Goal: Check status: Check status

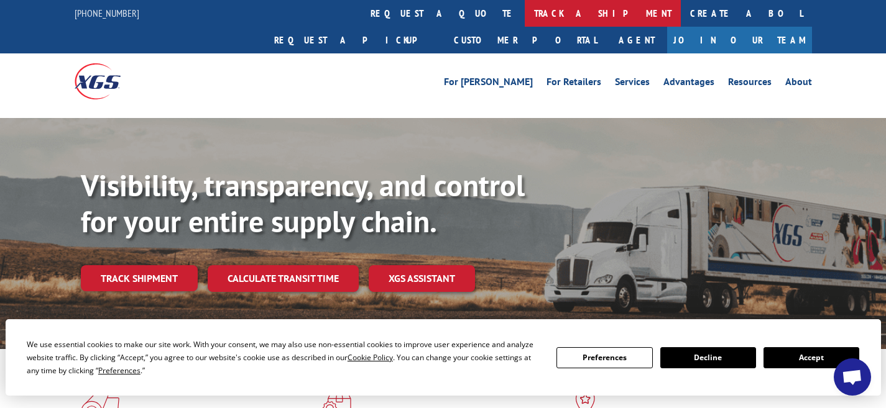
click at [525, 14] on link "track a shipment" at bounding box center [603, 13] width 156 height 27
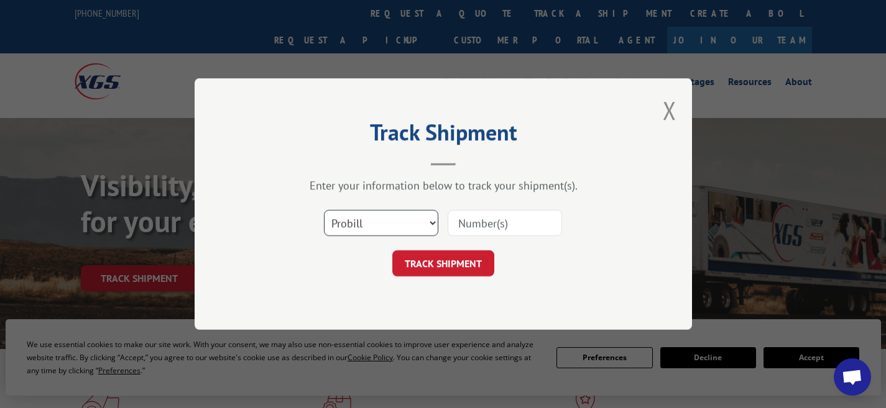
click at [405, 218] on select "Select category... Probill BOL PO" at bounding box center [381, 223] width 114 height 26
select select "bol"
click at [324, 210] on select "Select category... Probill BOL PO" at bounding box center [381, 223] width 114 height 26
click at [495, 221] on input at bounding box center [504, 223] width 114 height 26
type input "0910994"
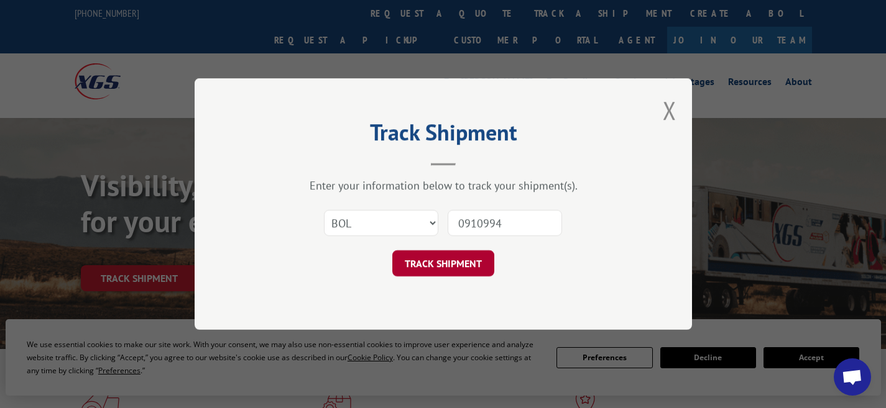
click at [446, 262] on button "TRACK SHIPMENT" at bounding box center [443, 263] width 102 height 26
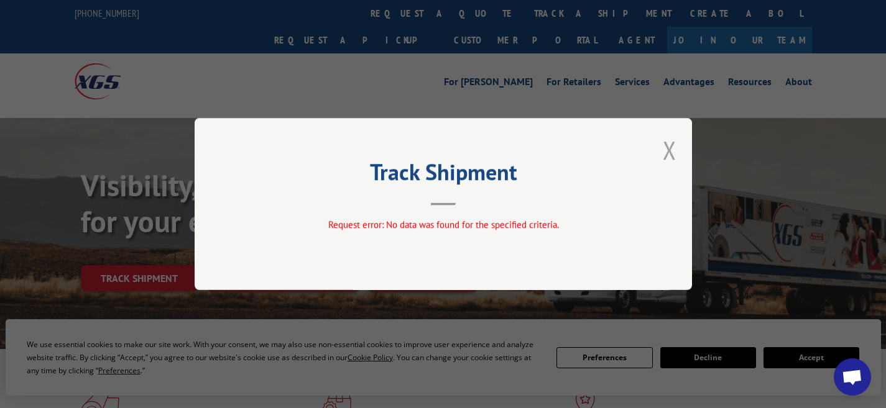
click at [668, 150] on button "Close modal" at bounding box center [669, 150] width 14 height 33
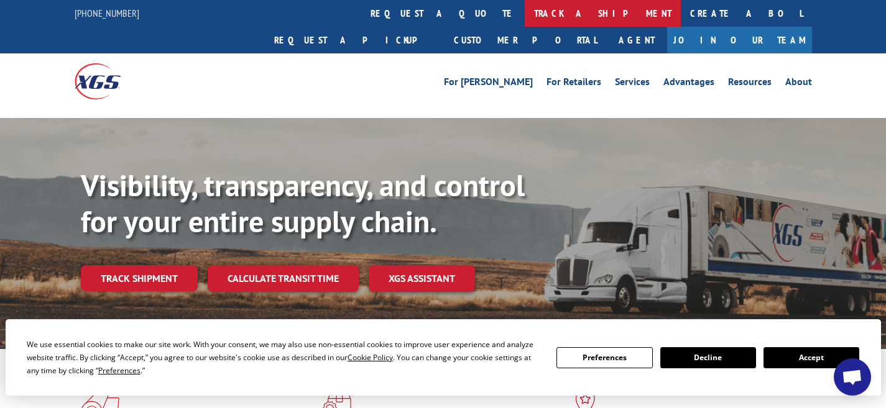
click at [525, 14] on link "track a shipment" at bounding box center [603, 13] width 156 height 27
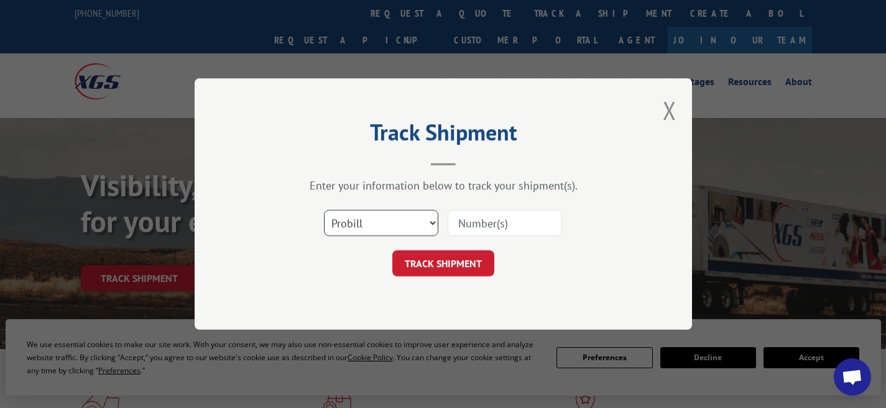
click at [422, 217] on select "Select category... Probill BOL PO" at bounding box center [381, 223] width 114 height 26
select select "po"
click at [324, 210] on select "Select category... Probill BOL PO" at bounding box center [381, 223] width 114 height 26
click at [499, 220] on input at bounding box center [504, 223] width 114 height 26
type input "mq671"
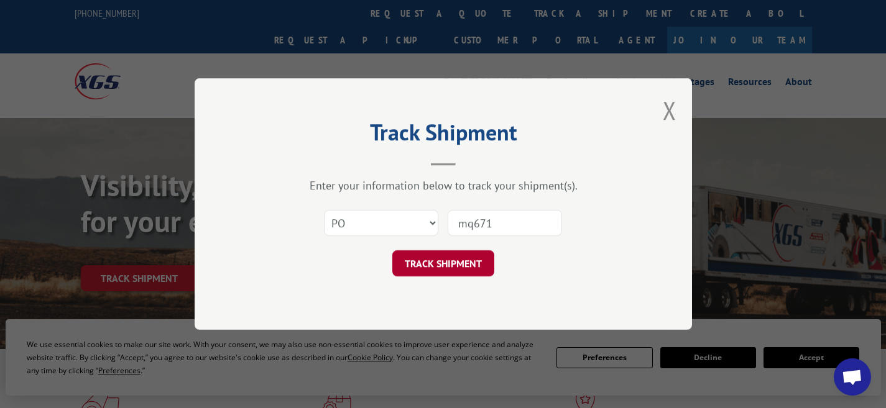
click at [460, 260] on button "TRACK SHIPMENT" at bounding box center [443, 263] width 102 height 26
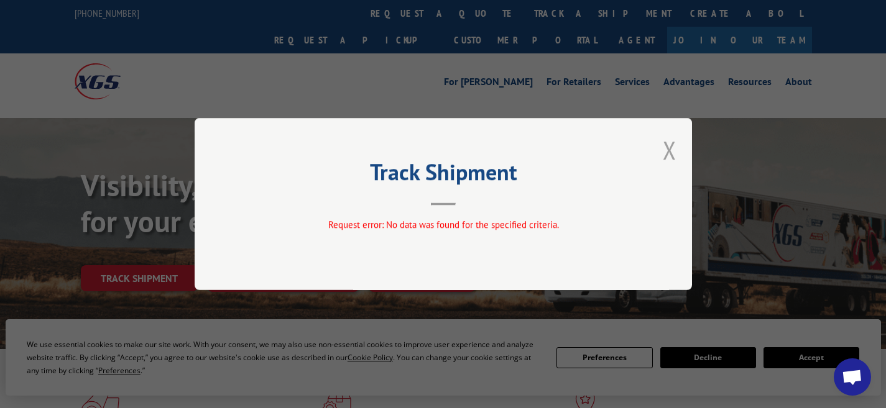
click at [668, 151] on button "Close modal" at bounding box center [669, 150] width 14 height 33
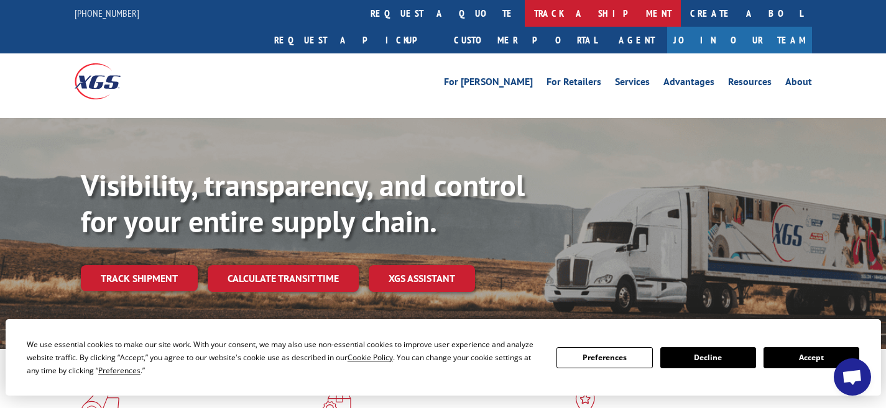
click at [525, 13] on link "track a shipment" at bounding box center [603, 13] width 156 height 27
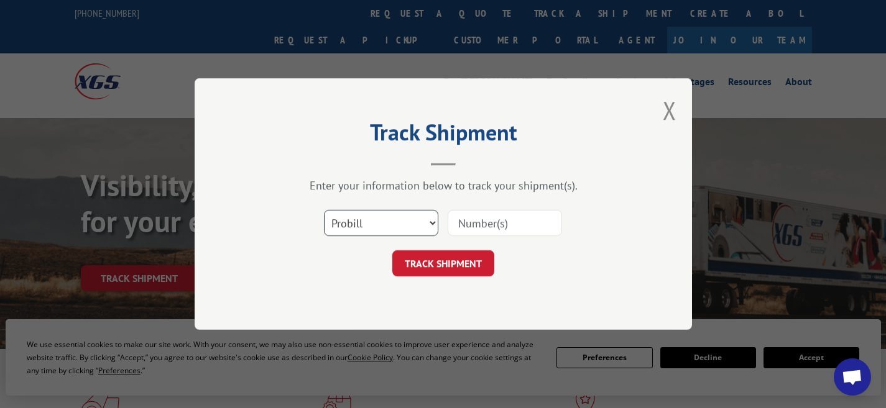
click at [400, 226] on select "Select category... Probill BOL PO" at bounding box center [381, 223] width 114 height 26
select select "bol"
click at [324, 210] on select "Select category... Probill BOL PO" at bounding box center [381, 223] width 114 height 26
click at [497, 230] on input at bounding box center [504, 223] width 114 height 26
type input "b687147"
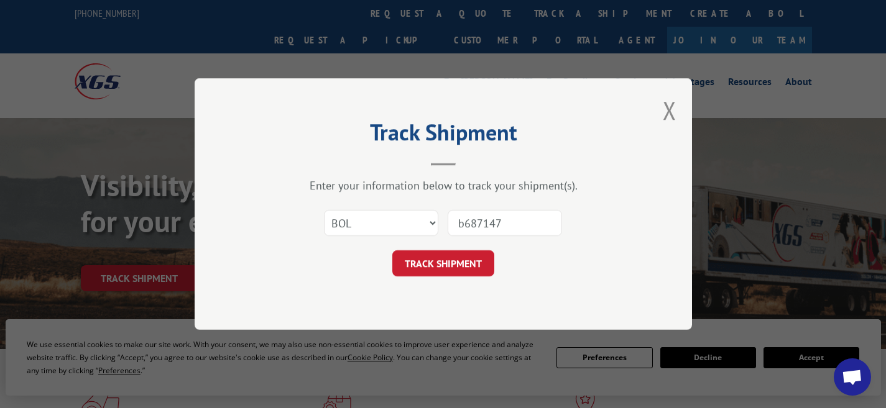
click at [446, 249] on form "Select category... Probill BOL PO b687147 TRACK SHIPMENT" at bounding box center [443, 240] width 373 height 74
click at [448, 265] on button "TRACK SHIPMENT" at bounding box center [443, 263] width 102 height 26
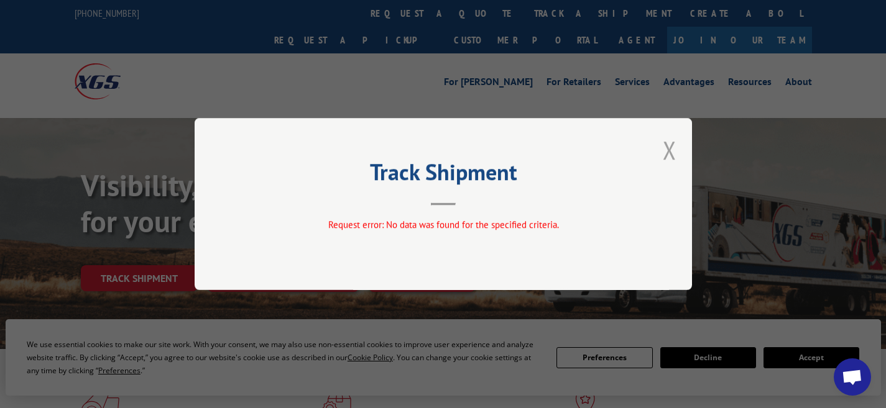
click at [669, 150] on button "Close modal" at bounding box center [669, 150] width 14 height 33
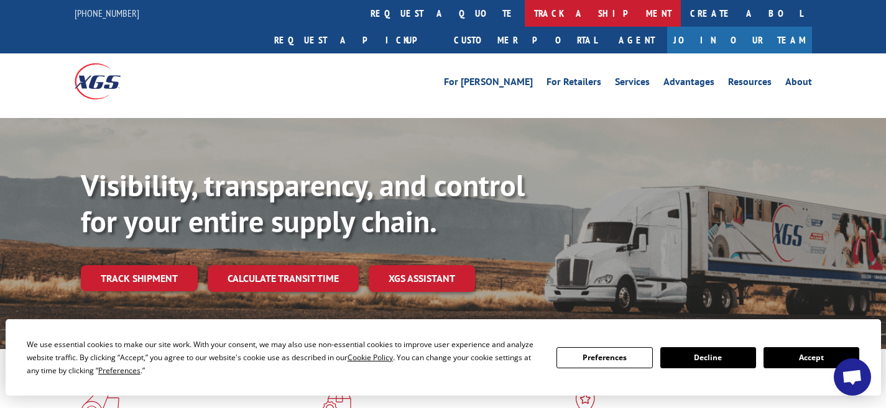
click at [525, 17] on link "track a shipment" at bounding box center [603, 13] width 156 height 27
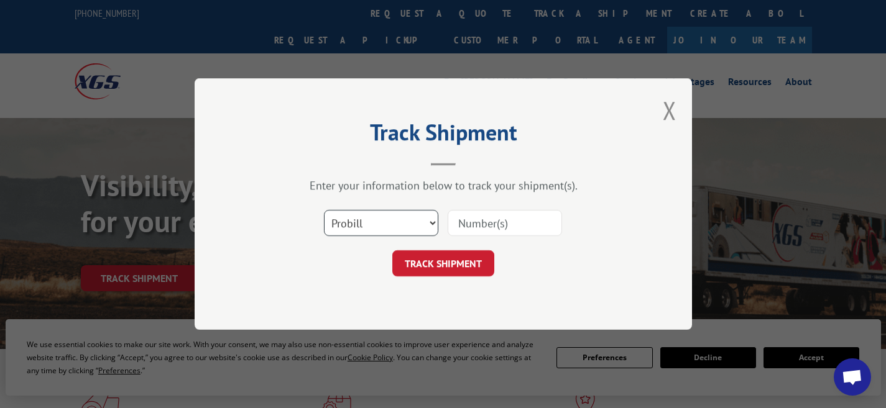
click at [428, 224] on select "Select category... Probill BOL PO" at bounding box center [381, 223] width 114 height 26
select select "bol"
click at [324, 210] on select "Select category... Probill BOL PO" at bounding box center [381, 223] width 114 height 26
click at [469, 220] on input at bounding box center [504, 223] width 114 height 26
click at [464, 222] on input "0910994" at bounding box center [504, 223] width 114 height 26
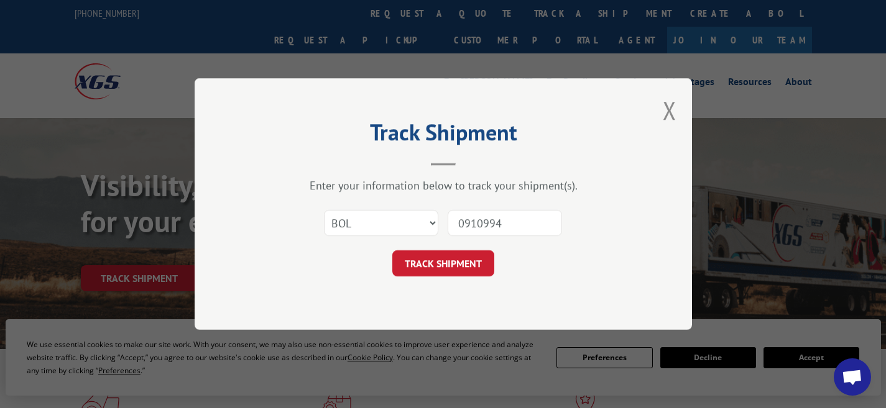
type input "910994"
click button "TRACK SHIPMENT" at bounding box center [443, 263] width 102 height 26
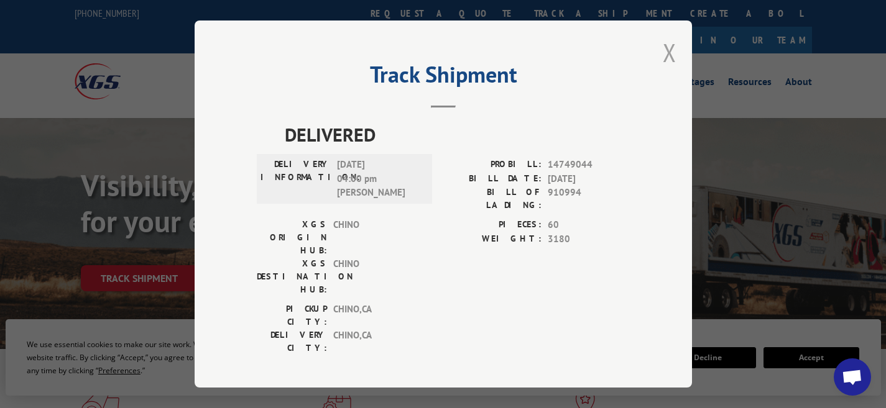
click at [668, 55] on button "Close modal" at bounding box center [669, 52] width 14 height 33
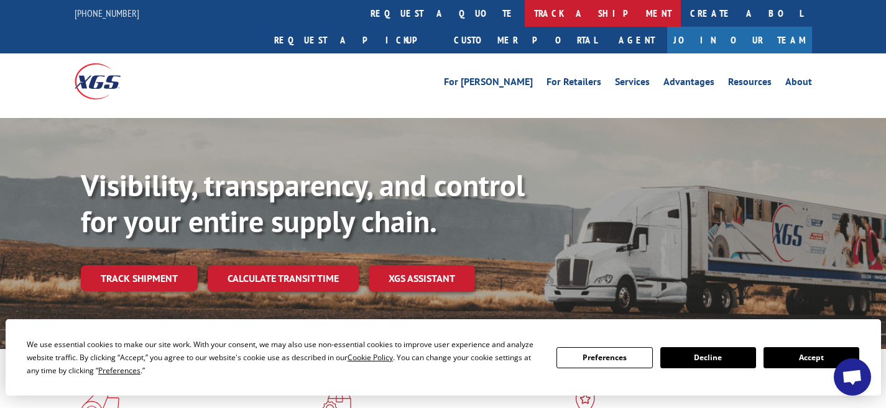
click at [525, 9] on link "track a shipment" at bounding box center [603, 13] width 156 height 27
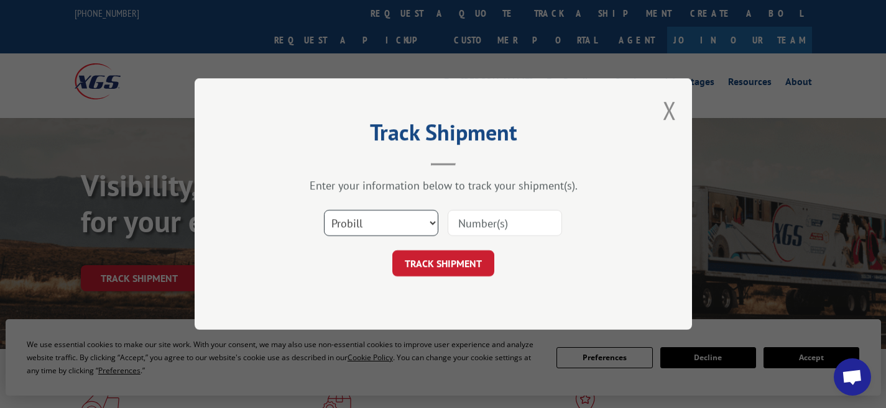
click at [380, 225] on select "Select category... Probill BOL PO" at bounding box center [381, 223] width 114 height 26
click at [324, 210] on select "Select category... Probill BOL PO" at bounding box center [381, 223] width 114 height 26
click at [494, 221] on input at bounding box center [504, 223] width 114 height 26
click at [421, 221] on select "Select category... Probill BOL PO" at bounding box center [381, 223] width 114 height 26
select select "probill"
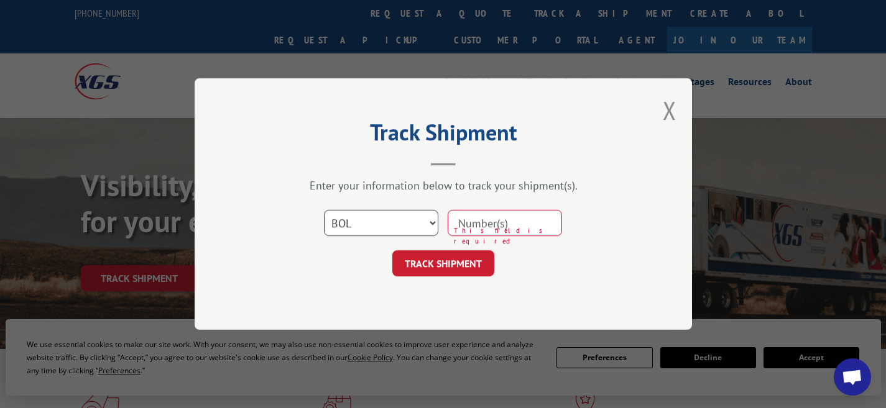
click at [324, 210] on select "Select category... Probill BOL PO" at bounding box center [381, 223] width 114 height 26
click at [500, 224] on input at bounding box center [504, 223] width 114 height 26
type input "0"
click at [421, 220] on select "Select category... Probill BOL PO" at bounding box center [381, 223] width 114 height 26
select select "bol"
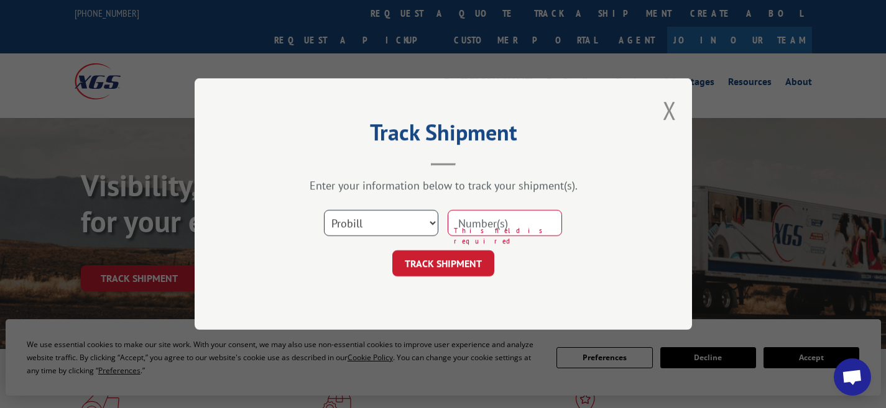
click at [324, 210] on select "Select category... Probill BOL PO" at bounding box center [381, 223] width 114 height 26
click at [469, 224] on input at bounding box center [504, 223] width 114 height 26
click at [669, 111] on button "Close modal" at bounding box center [669, 110] width 14 height 33
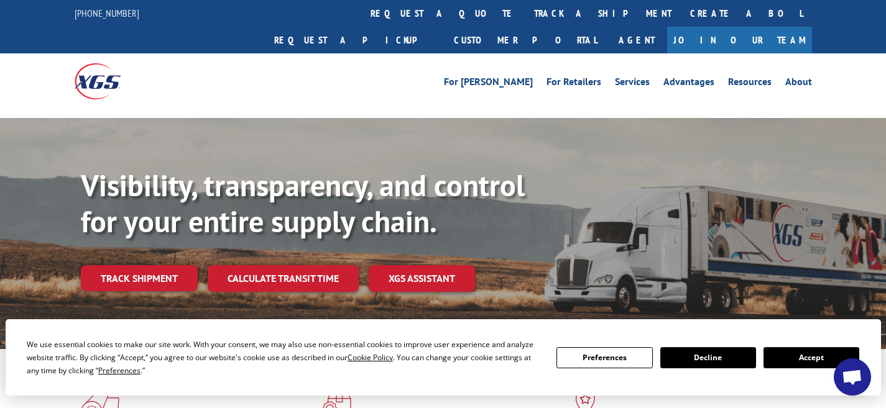
click at [557, 228] on div "Visibility, transparency, and control for your entire supply chain. Track shipm…" at bounding box center [483, 254] width 805 height 173
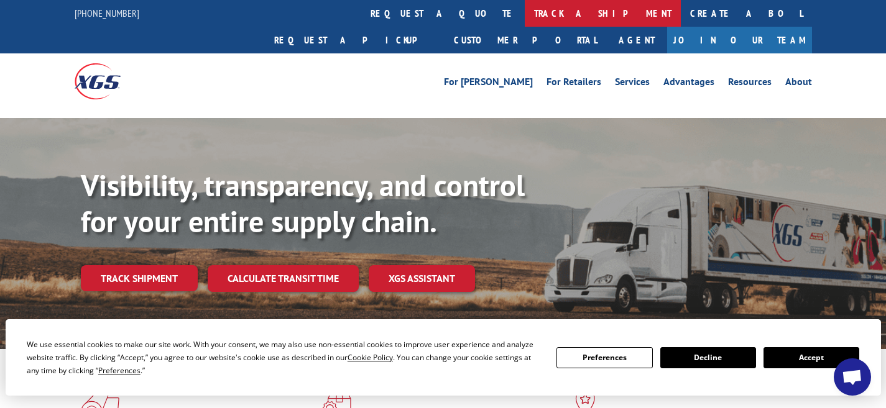
click at [525, 17] on link "track a shipment" at bounding box center [603, 13] width 156 height 27
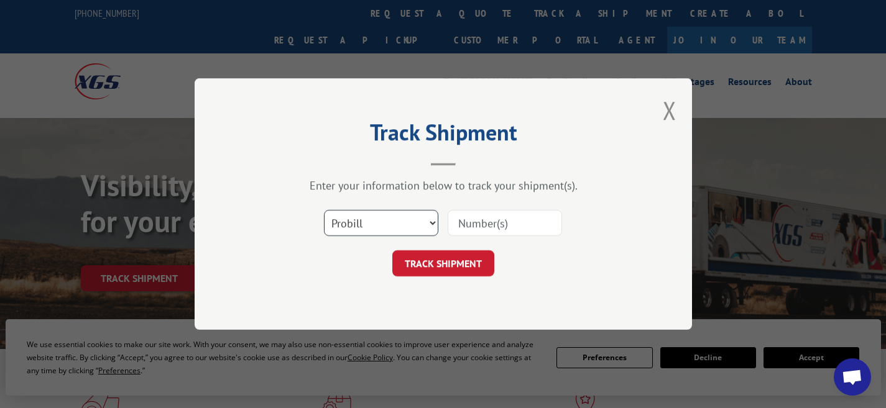
click at [419, 221] on select "Select category... Probill BOL PO" at bounding box center [381, 223] width 114 height 26
select select "bol"
click at [324, 210] on select "Select category... Probill BOL PO" at bounding box center [381, 223] width 114 height 26
click at [491, 227] on input at bounding box center [504, 223] width 114 height 26
type input "0910994"
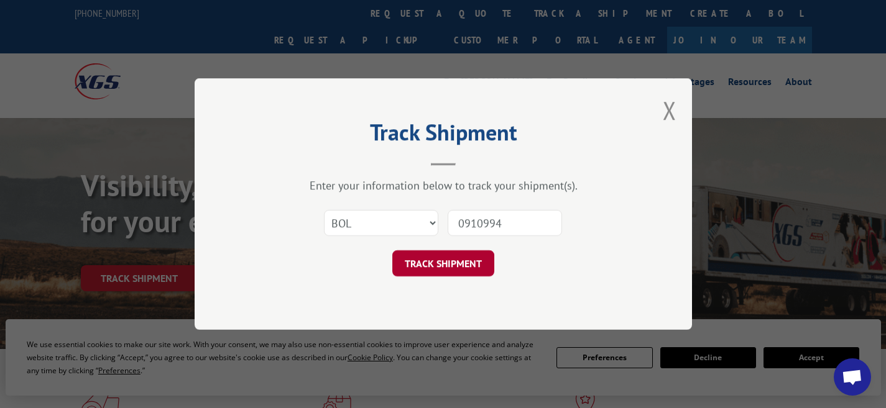
click at [415, 267] on button "TRACK SHIPMENT" at bounding box center [443, 263] width 102 height 26
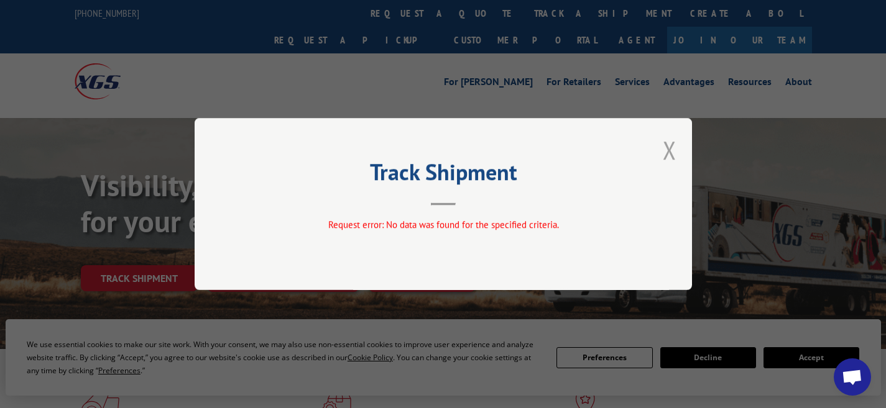
click at [670, 153] on button "Close modal" at bounding box center [669, 150] width 14 height 33
